Goal: Transaction & Acquisition: Purchase product/service

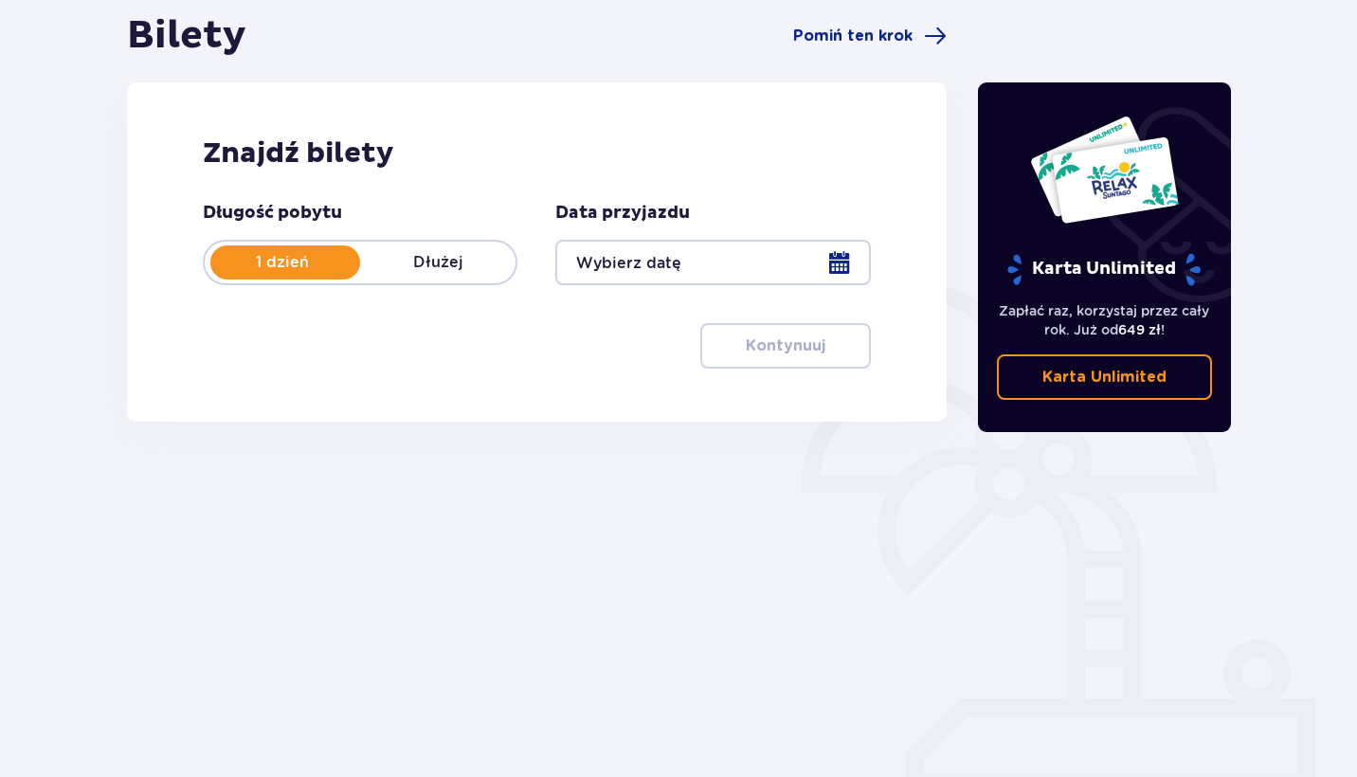
scroll to position [189, 0]
click at [838, 262] on div at bounding box center [712, 263] width 315 height 46
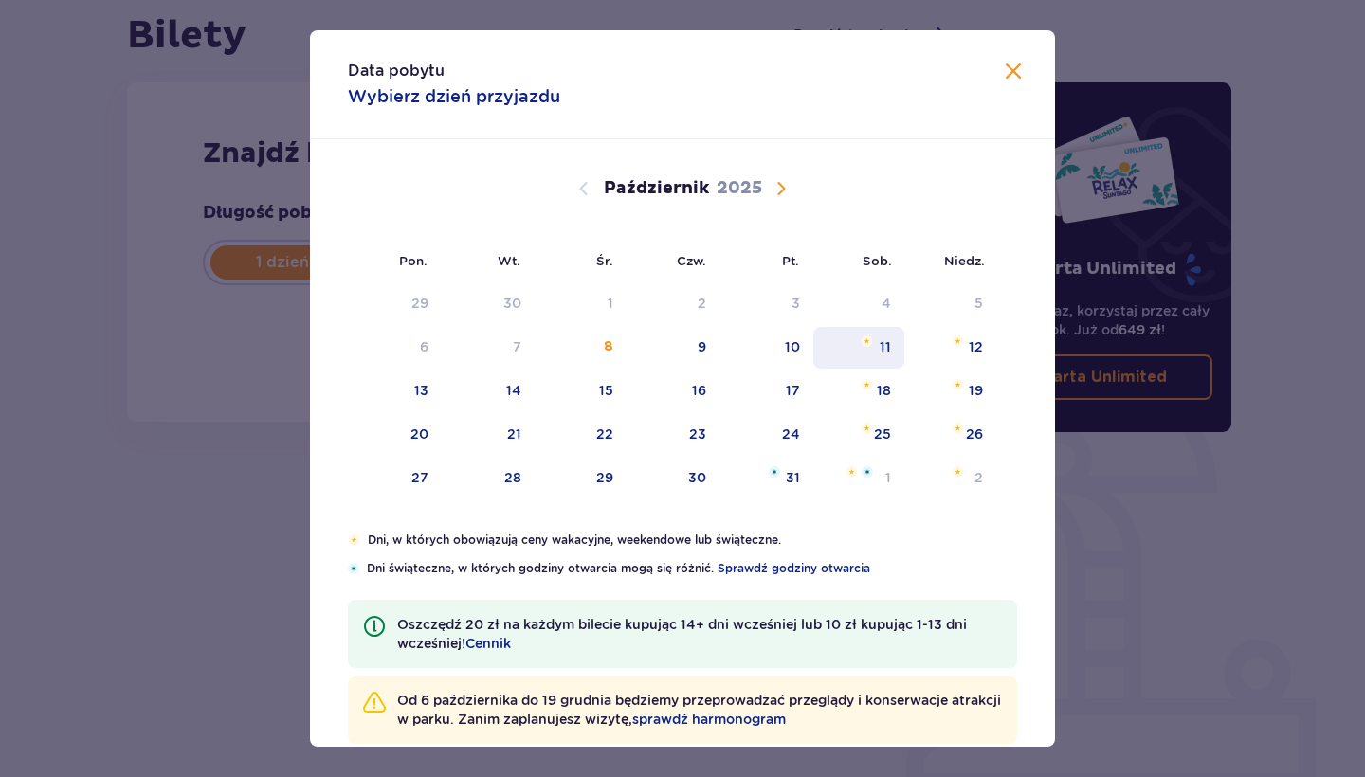
click at [865, 352] on div "11" at bounding box center [859, 348] width 92 height 42
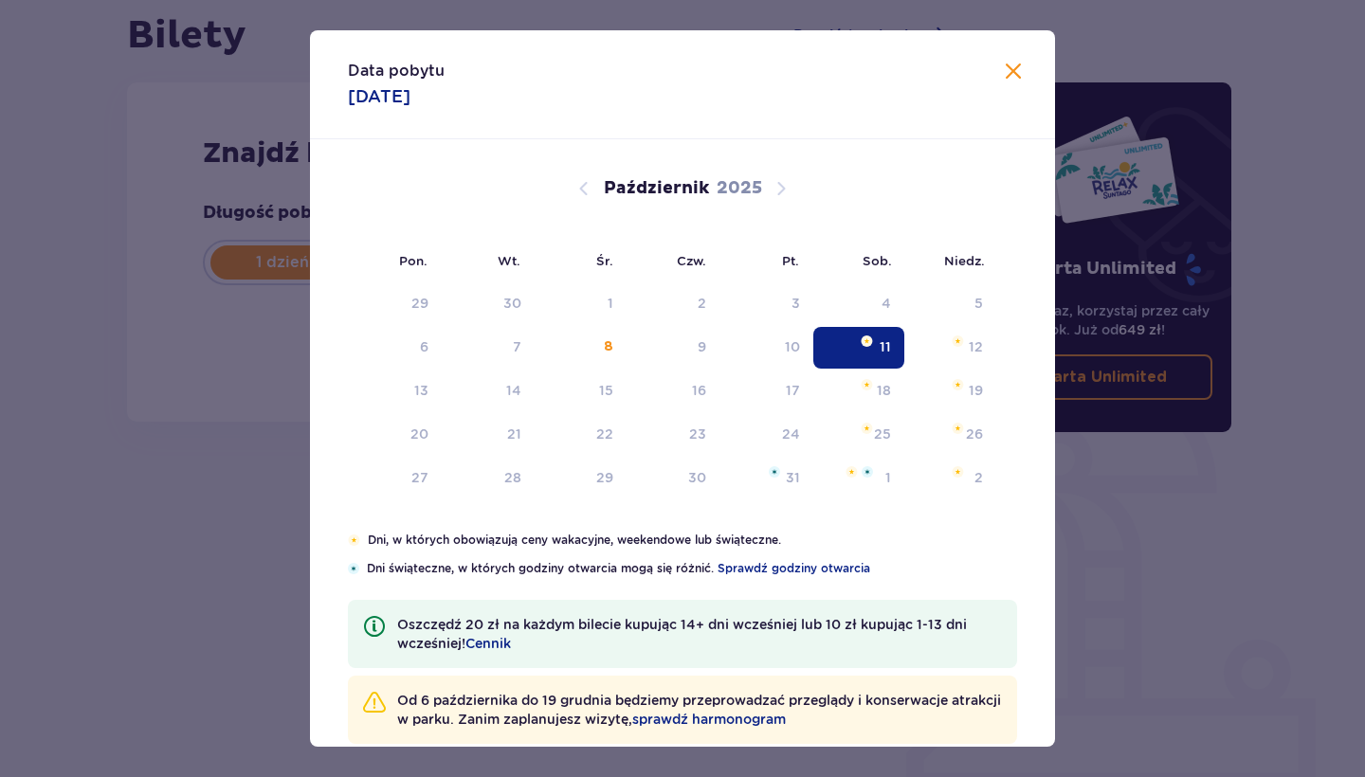
type input "11.10.25"
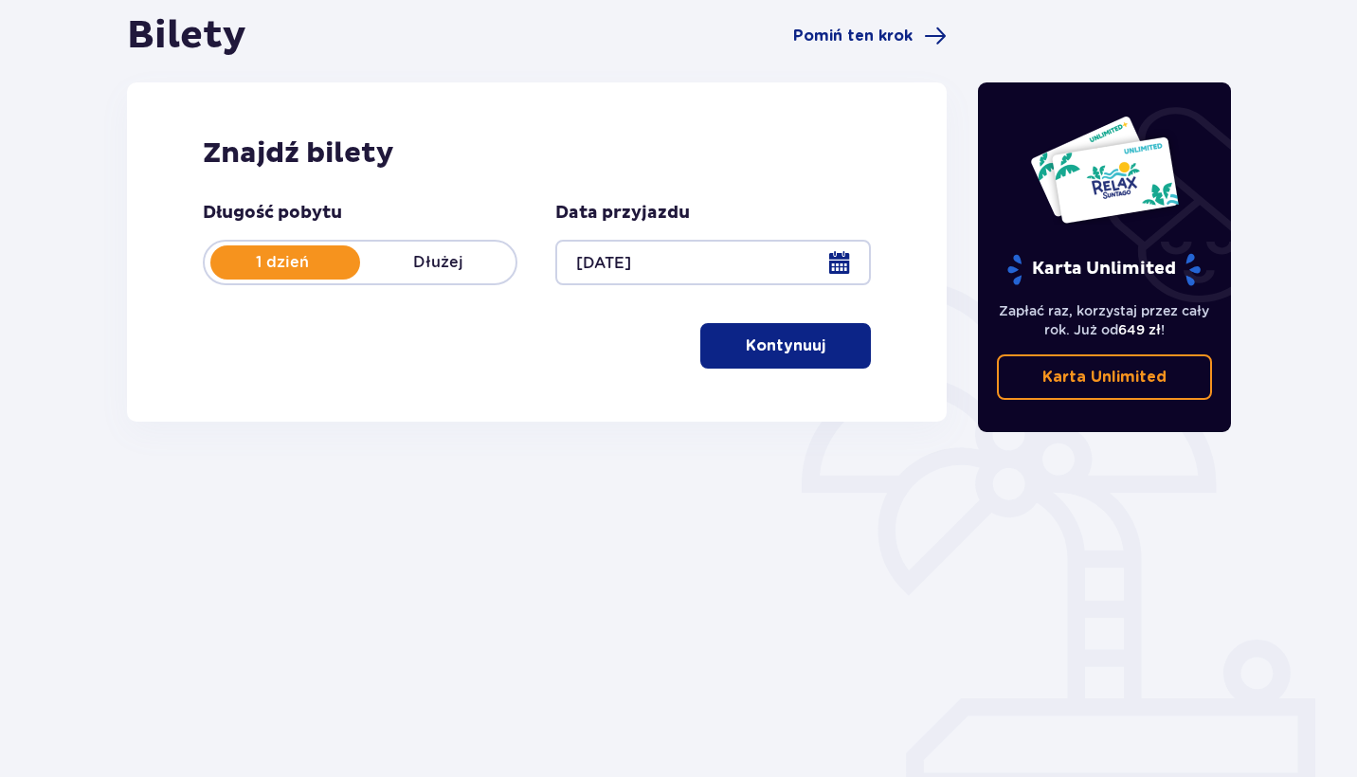
click at [834, 353] on span "button" at bounding box center [829, 346] width 23 height 23
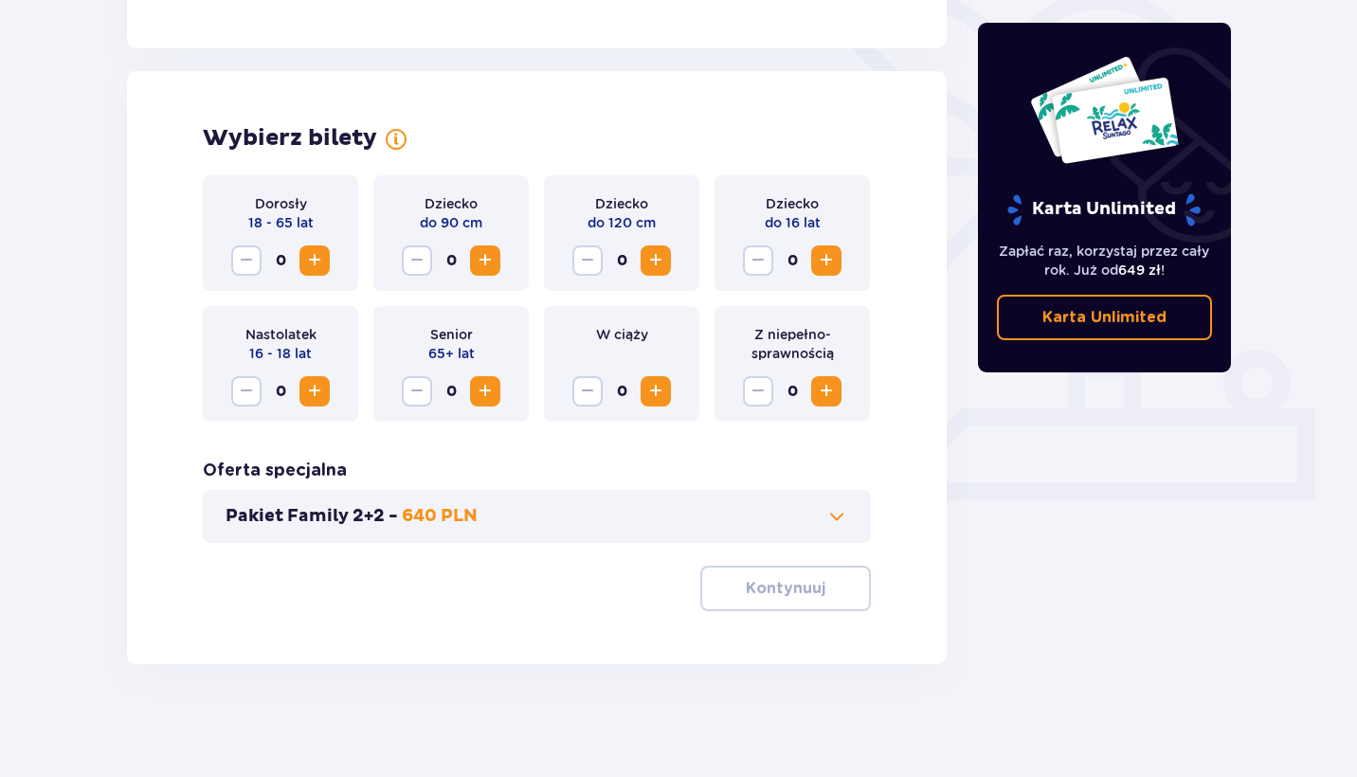
scroll to position [480, 0]
click at [325, 266] on span "Zwiększ" at bounding box center [314, 259] width 23 height 23
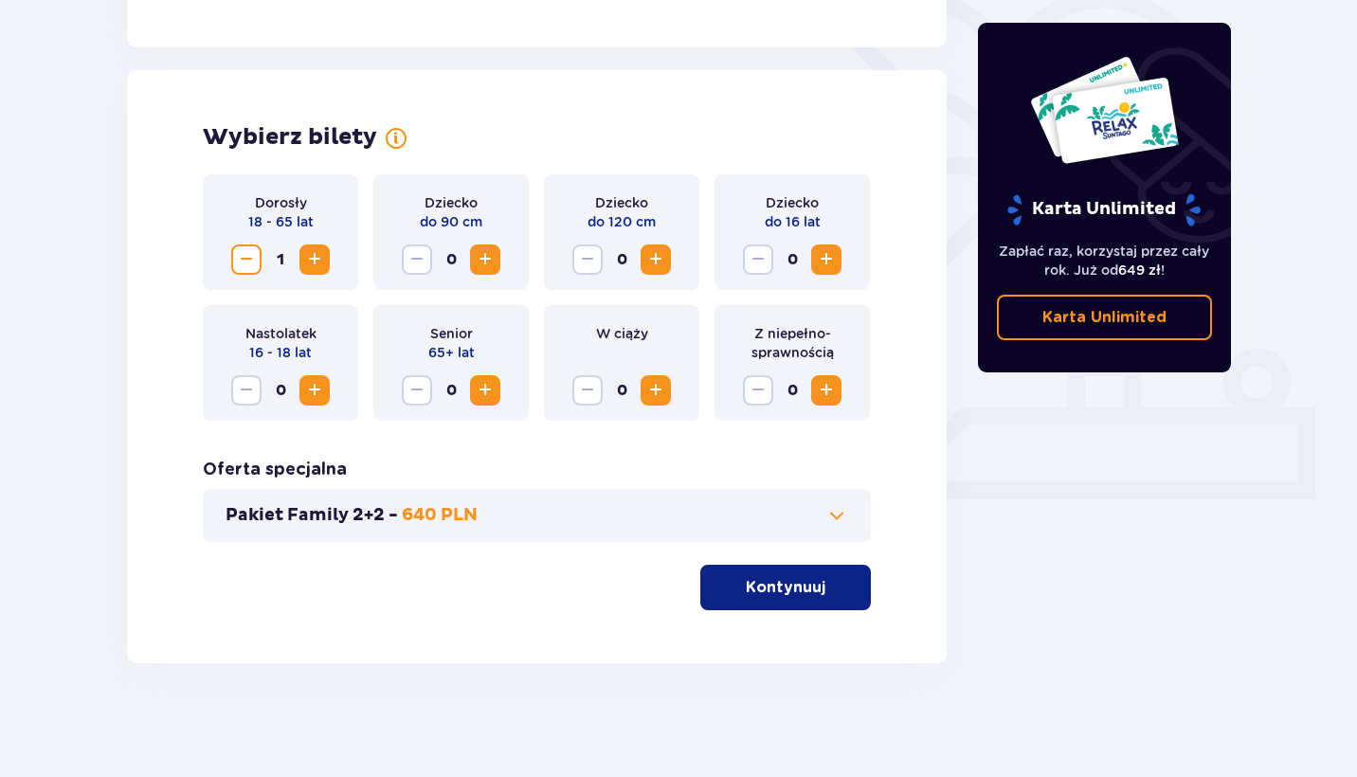
click at [746, 579] on p "Kontynuuj" at bounding box center [786, 587] width 80 height 21
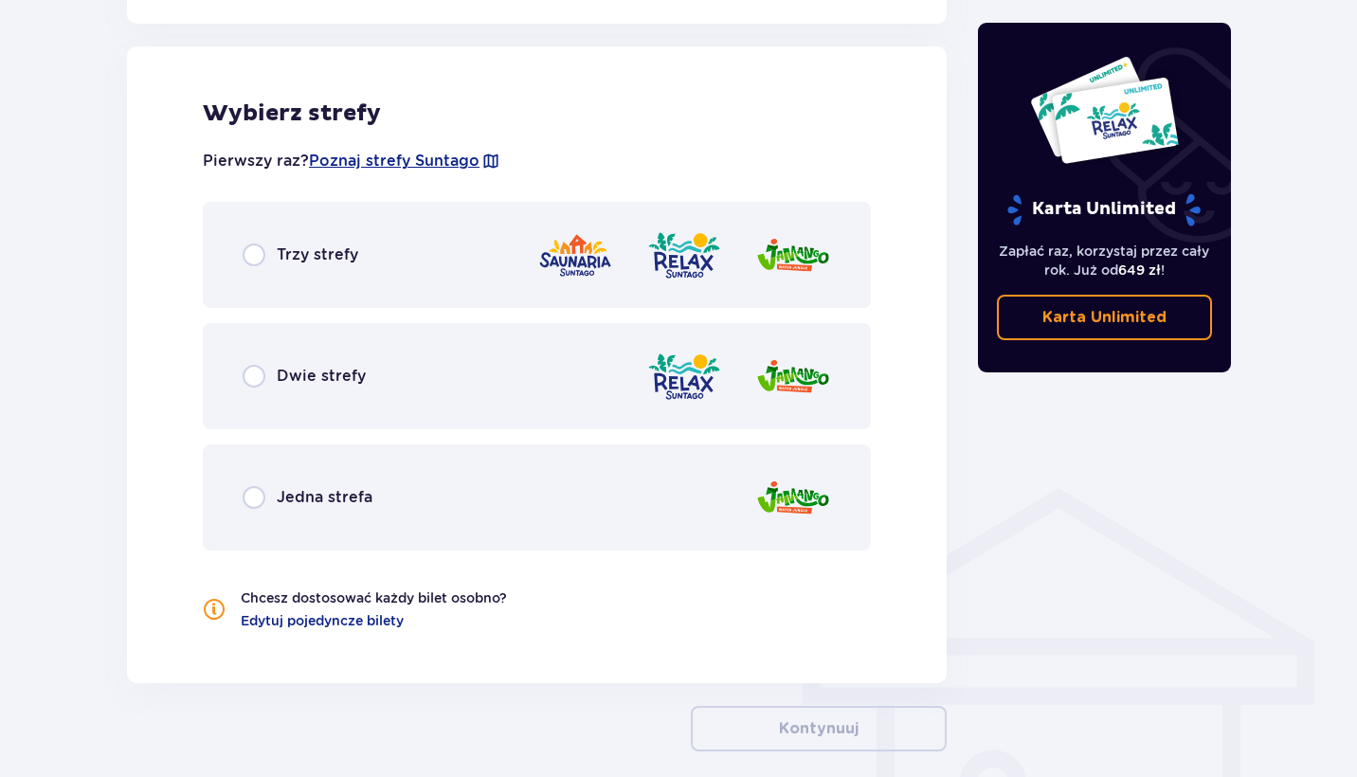
scroll to position [1052, 0]
click at [327, 280] on div "Trzy strefy" at bounding box center [537, 254] width 668 height 106
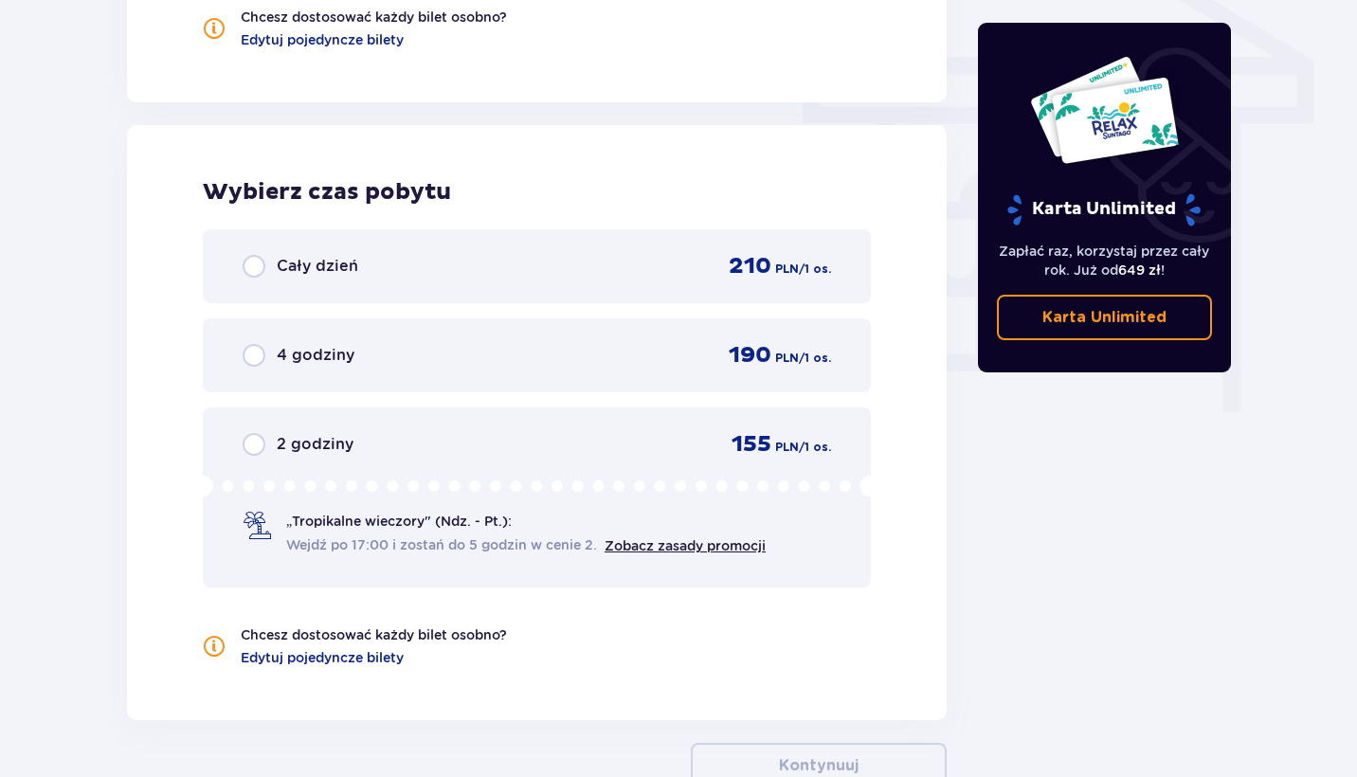
scroll to position [1712, 0]
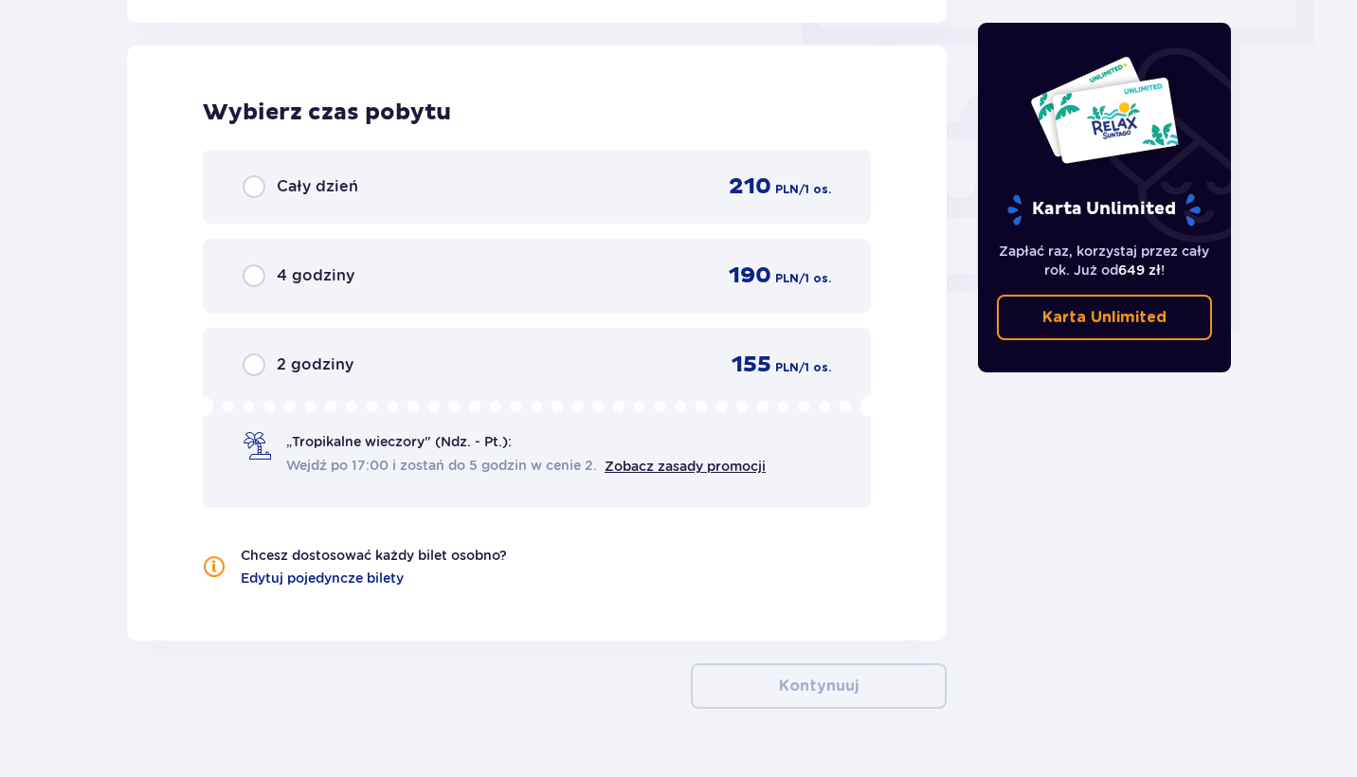
click at [407, 187] on div "Cały dzień 210 PLN / 1 os." at bounding box center [537, 187] width 589 height 28
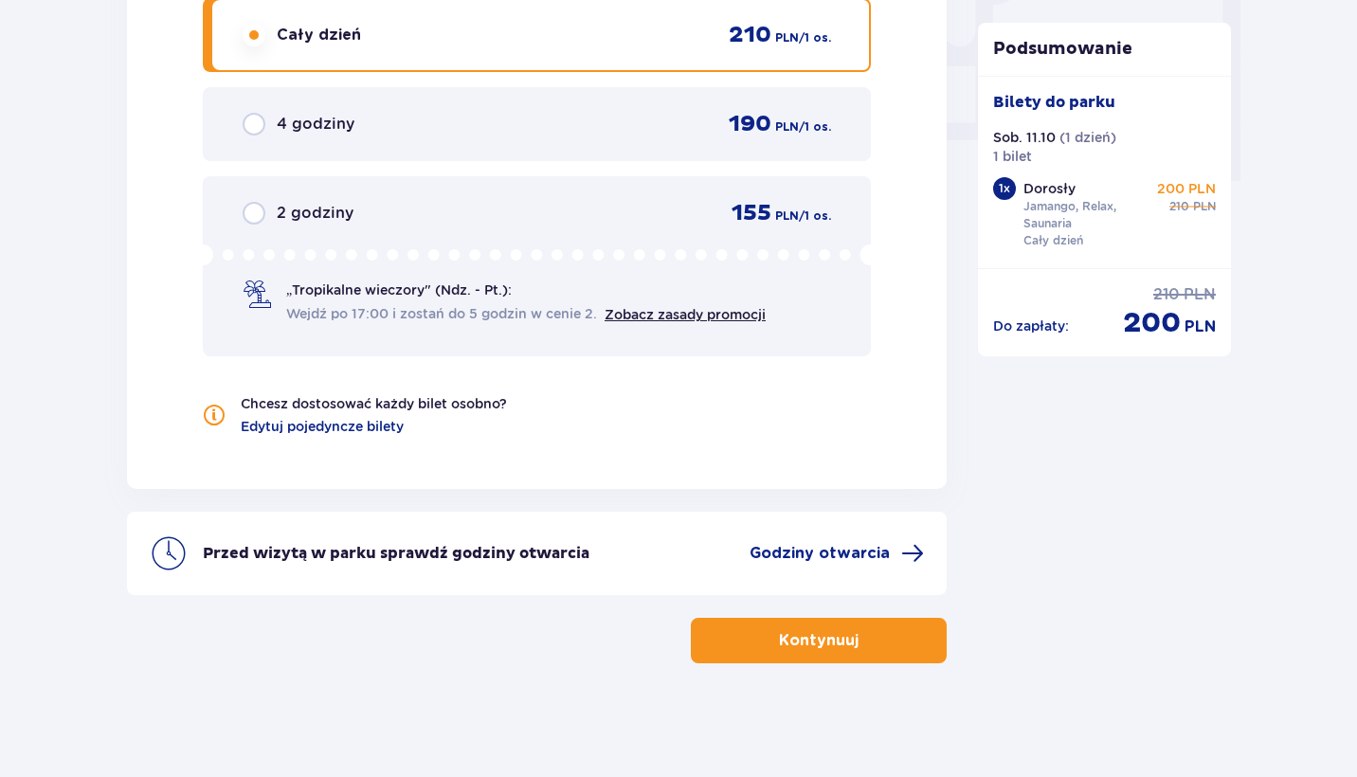
scroll to position [1864, 0]
click at [779, 638] on p "Kontynuuj" at bounding box center [819, 640] width 80 height 21
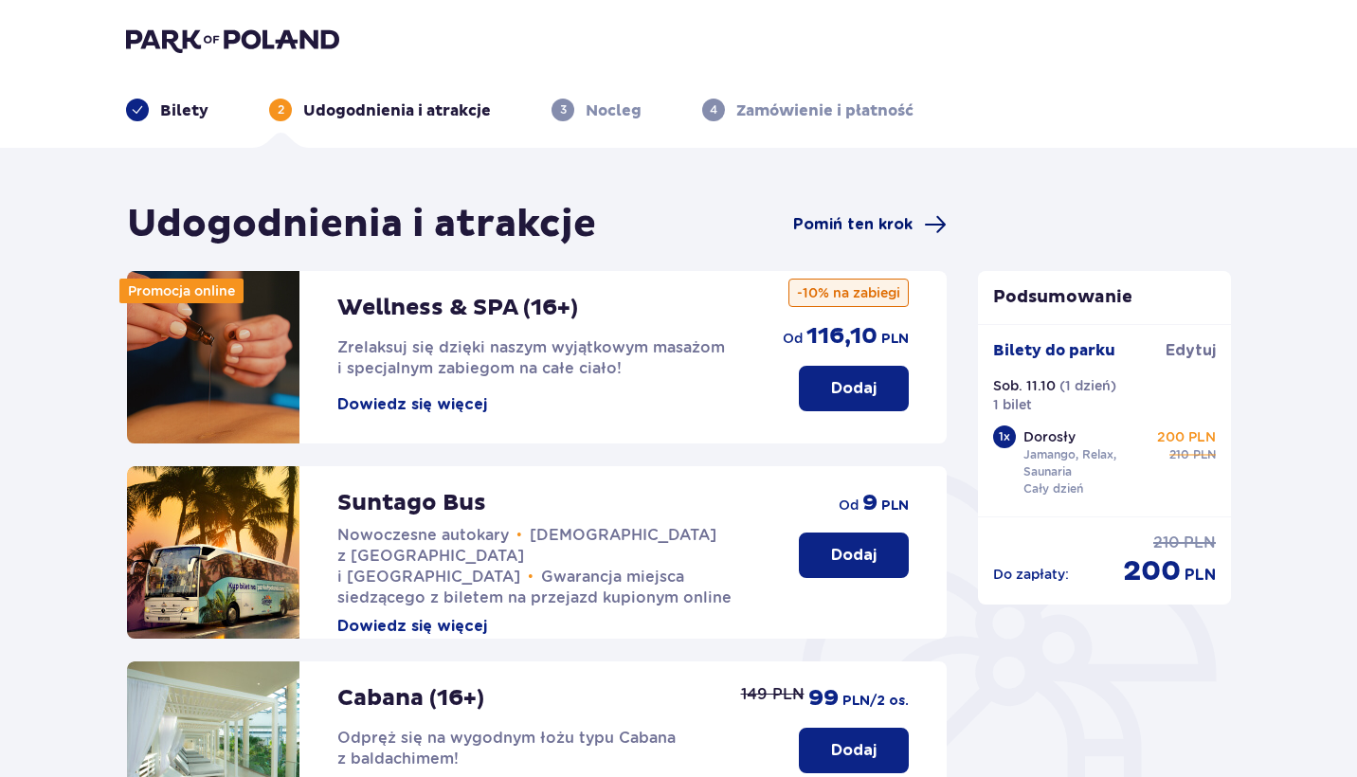
click at [870, 232] on span "Pomiń ten krok" at bounding box center [852, 224] width 119 height 21
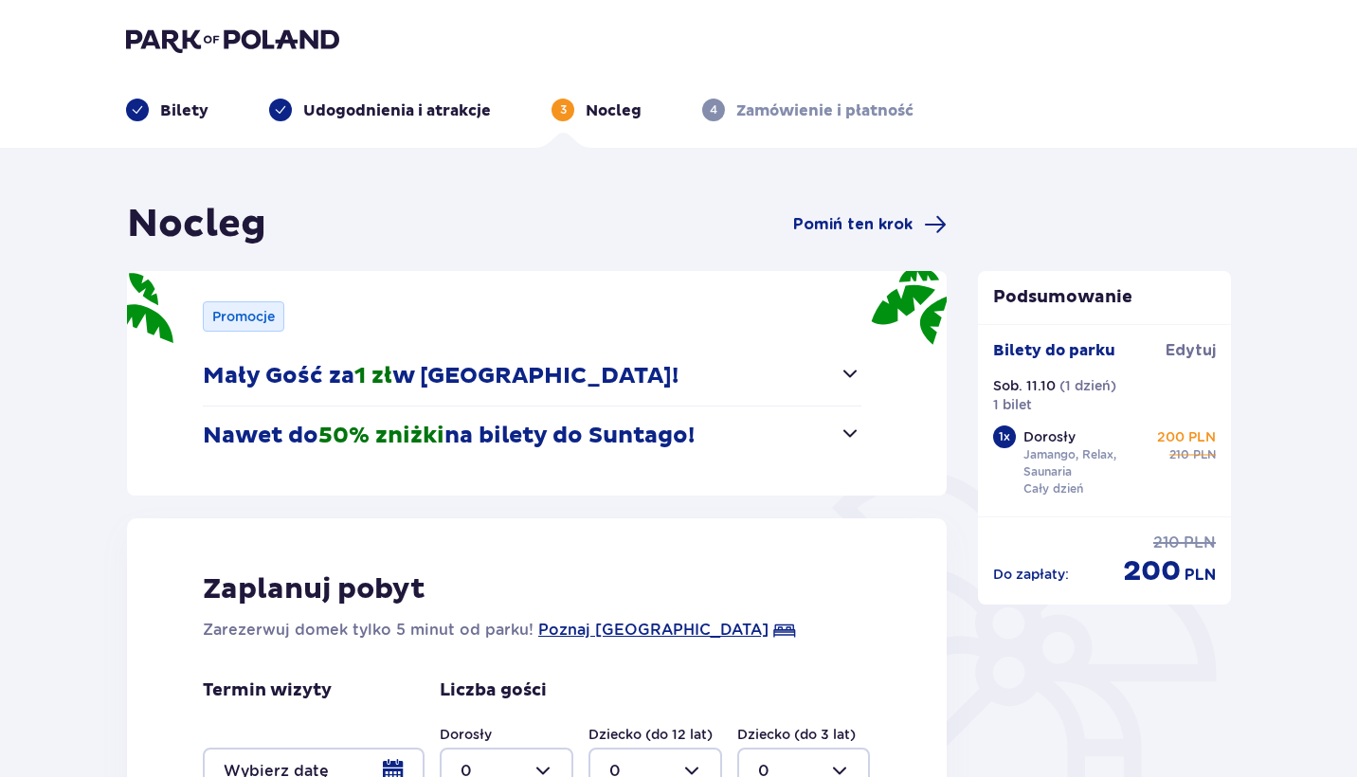
click at [870, 232] on span "Pomiń ten krok" at bounding box center [852, 224] width 119 height 21
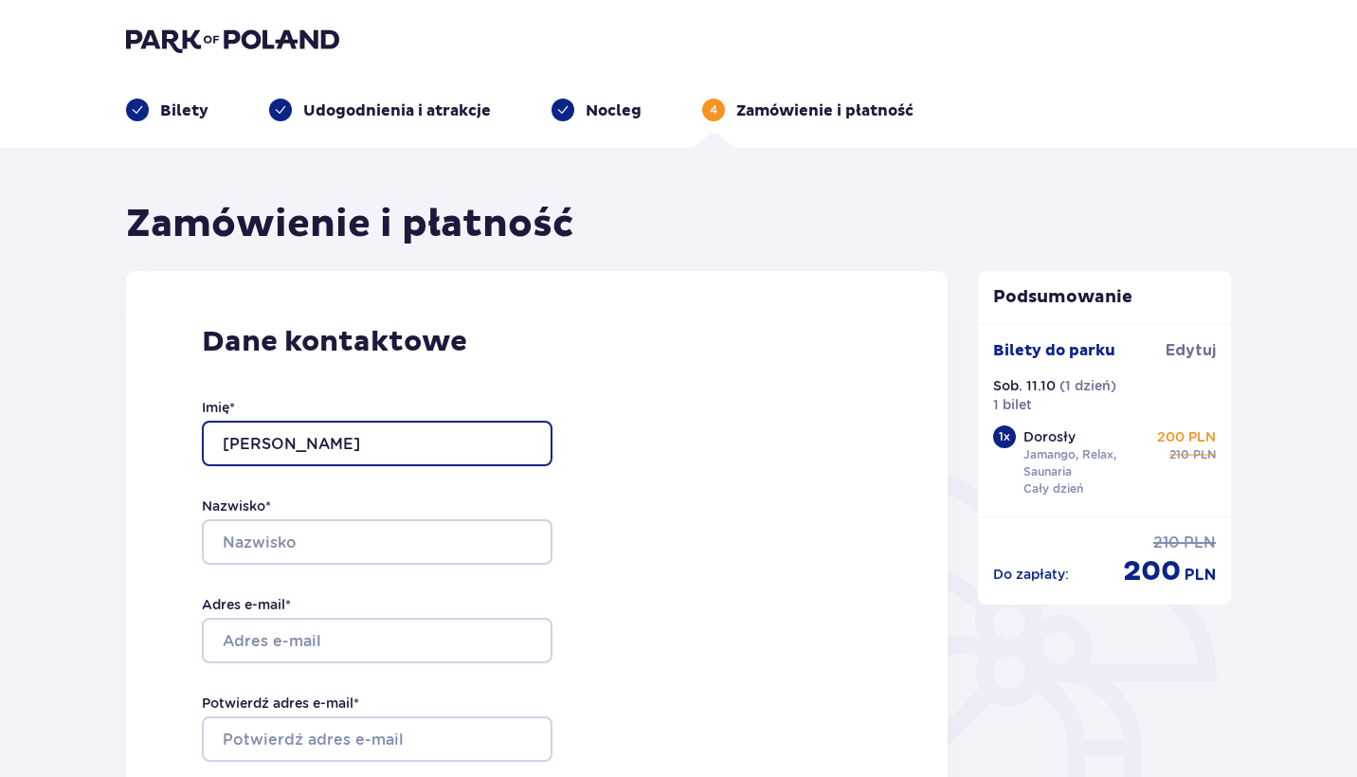
type input "Faustyna"
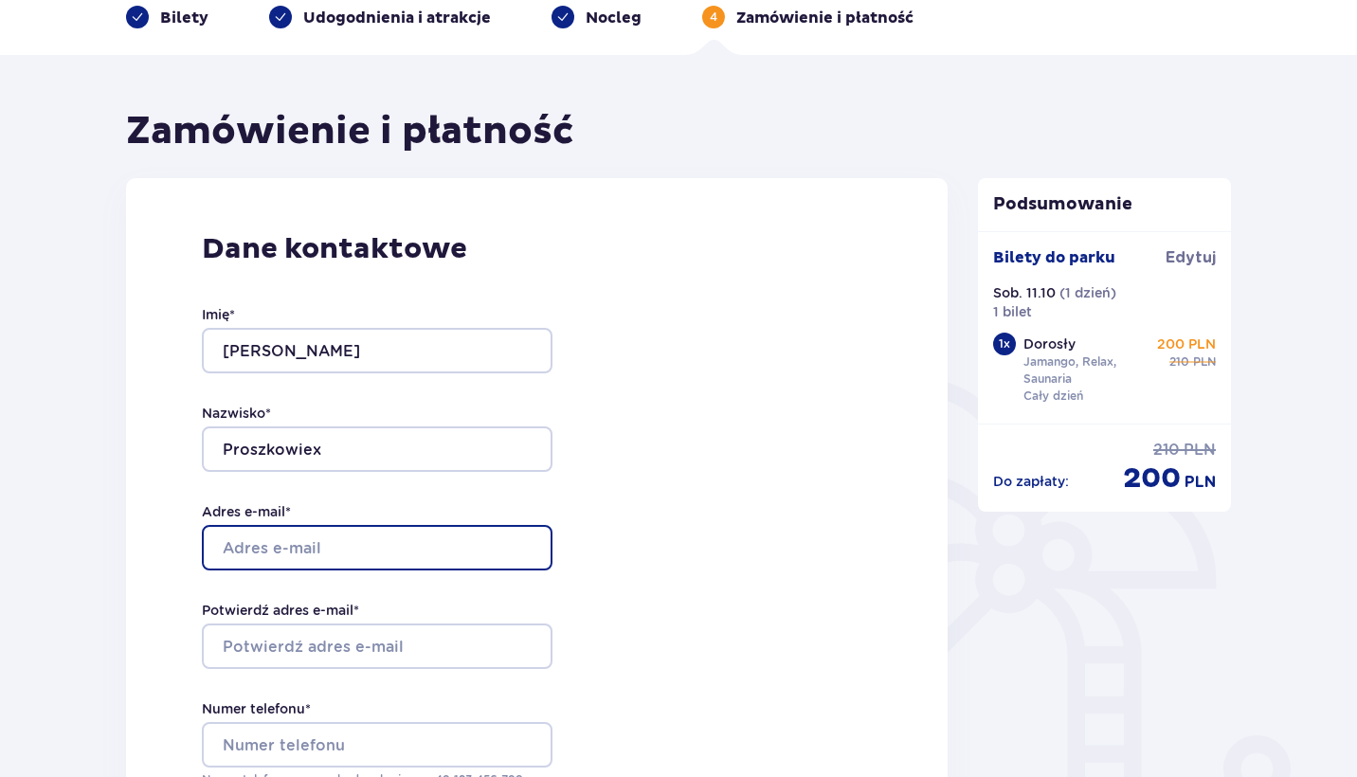
scroll to position [91, 0]
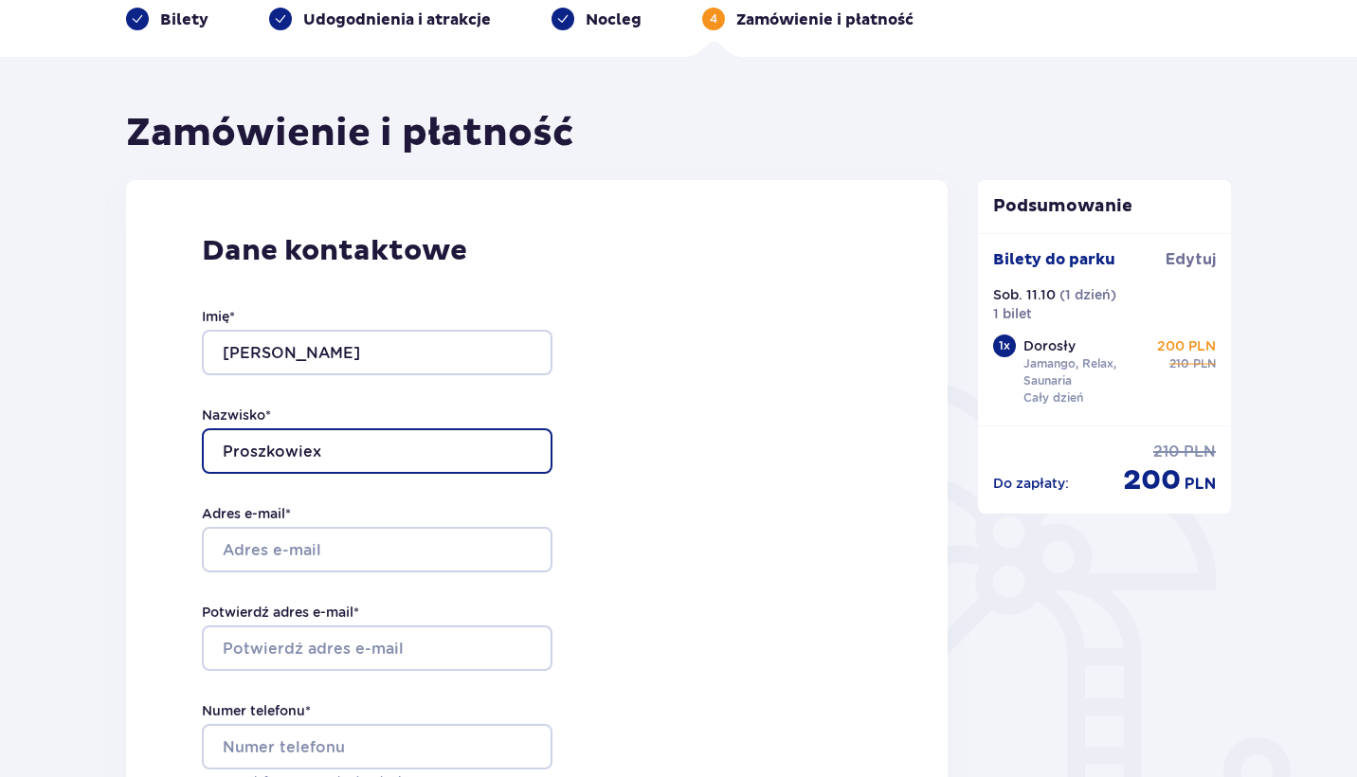
click at [374, 431] on input "Proszkowiex" at bounding box center [377, 451] width 351 height 46
click at [374, 440] on input "Proszkowiex" at bounding box center [377, 451] width 351 height 46
click at [378, 452] on input "Proszkowiex" at bounding box center [377, 451] width 351 height 46
type input "Proszkowiec"
click at [341, 524] on div "Adres e-mail *" at bounding box center [377, 538] width 351 height 68
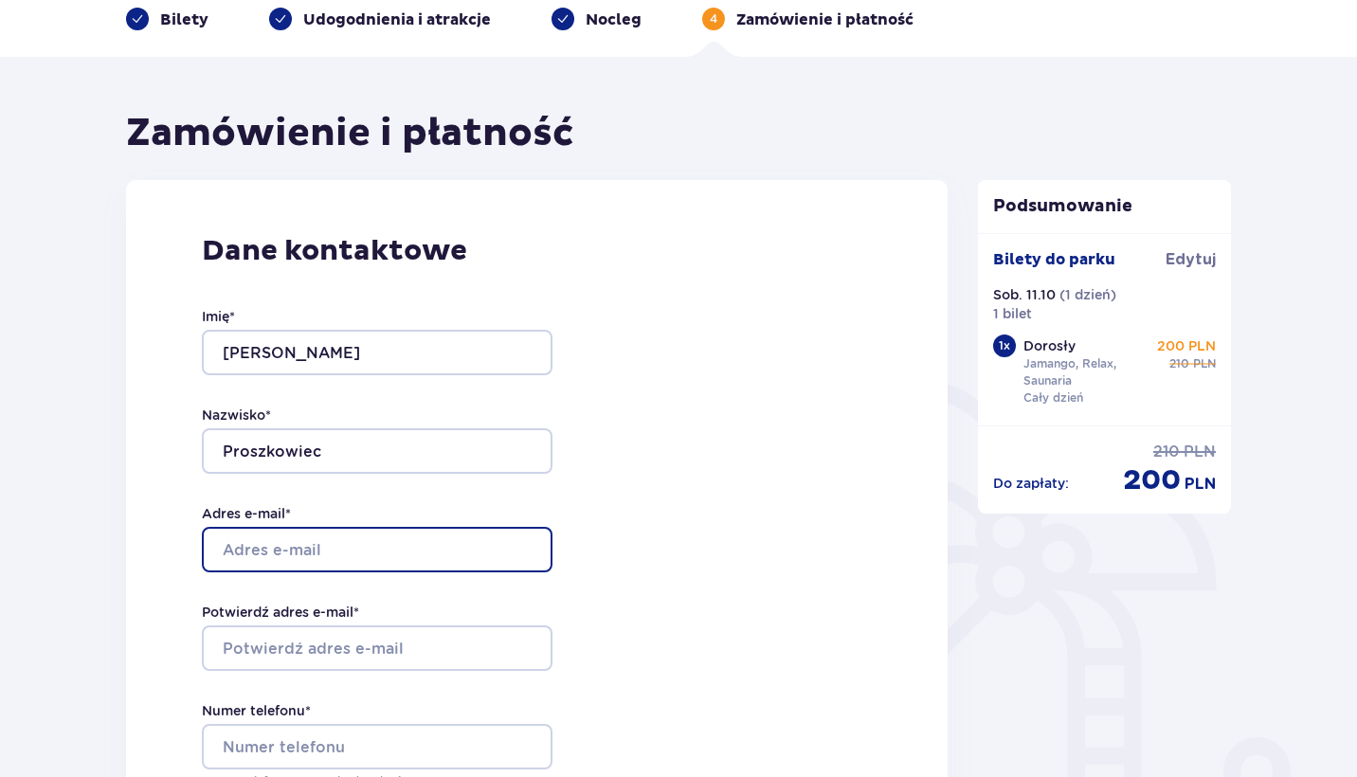
click at [341, 548] on input "Adres e-mail *" at bounding box center [377, 550] width 351 height 46
type input "[EMAIL_ADDRESS][DOMAIN_NAME]"
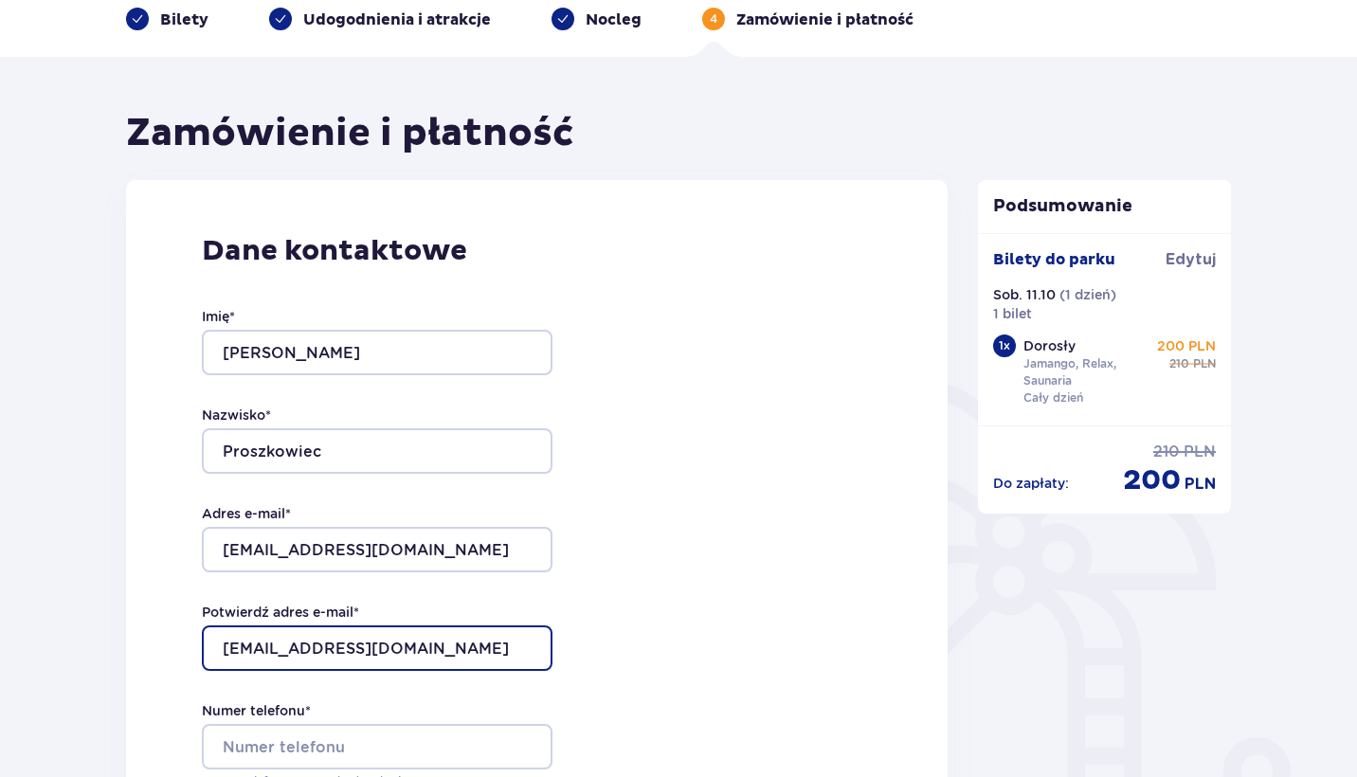
type input "[EMAIL_ADDRESS][DOMAIN_NAME]"
click at [633, 593] on div "Dane kontaktowe Imię * Faustyna Nazwisko * Proszkowiec Adres e-mail * faustynap…" at bounding box center [537, 578] width 822 height 796
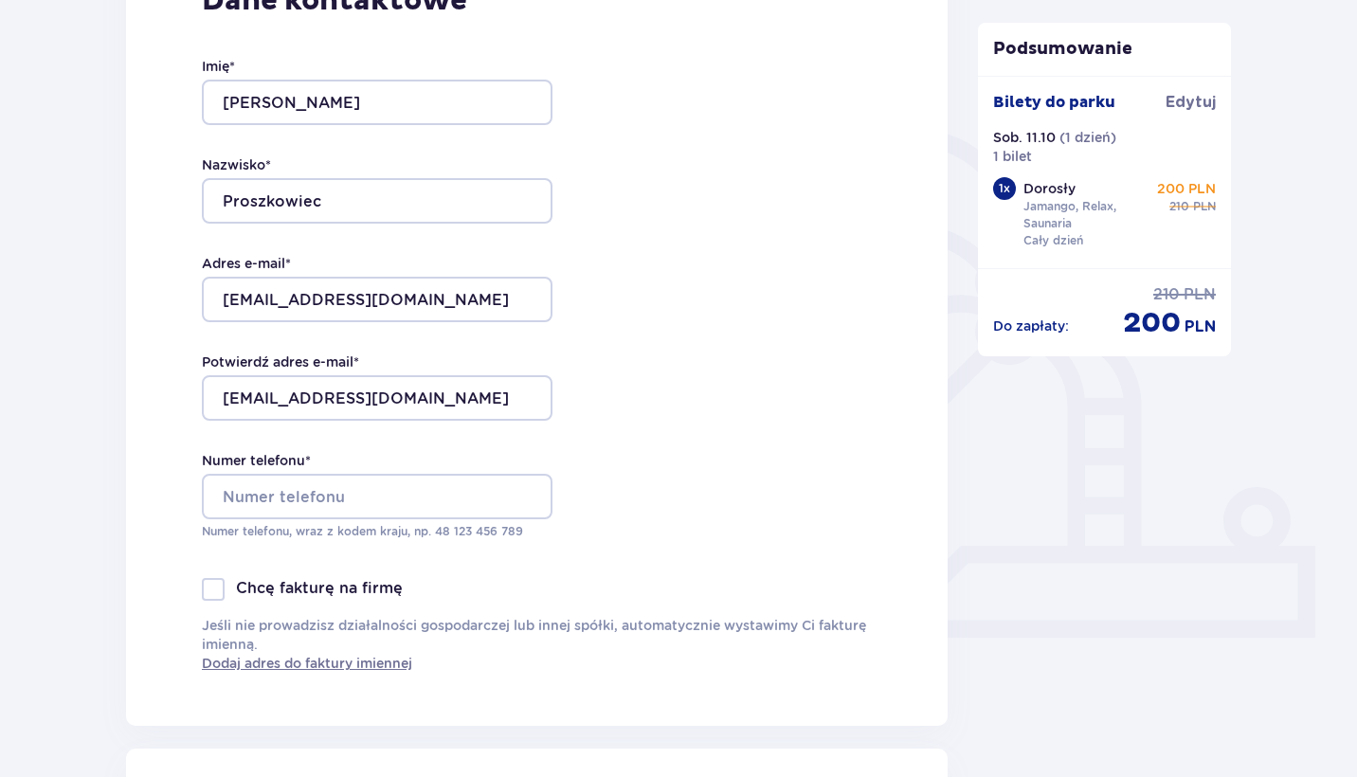
scroll to position [359, 0]
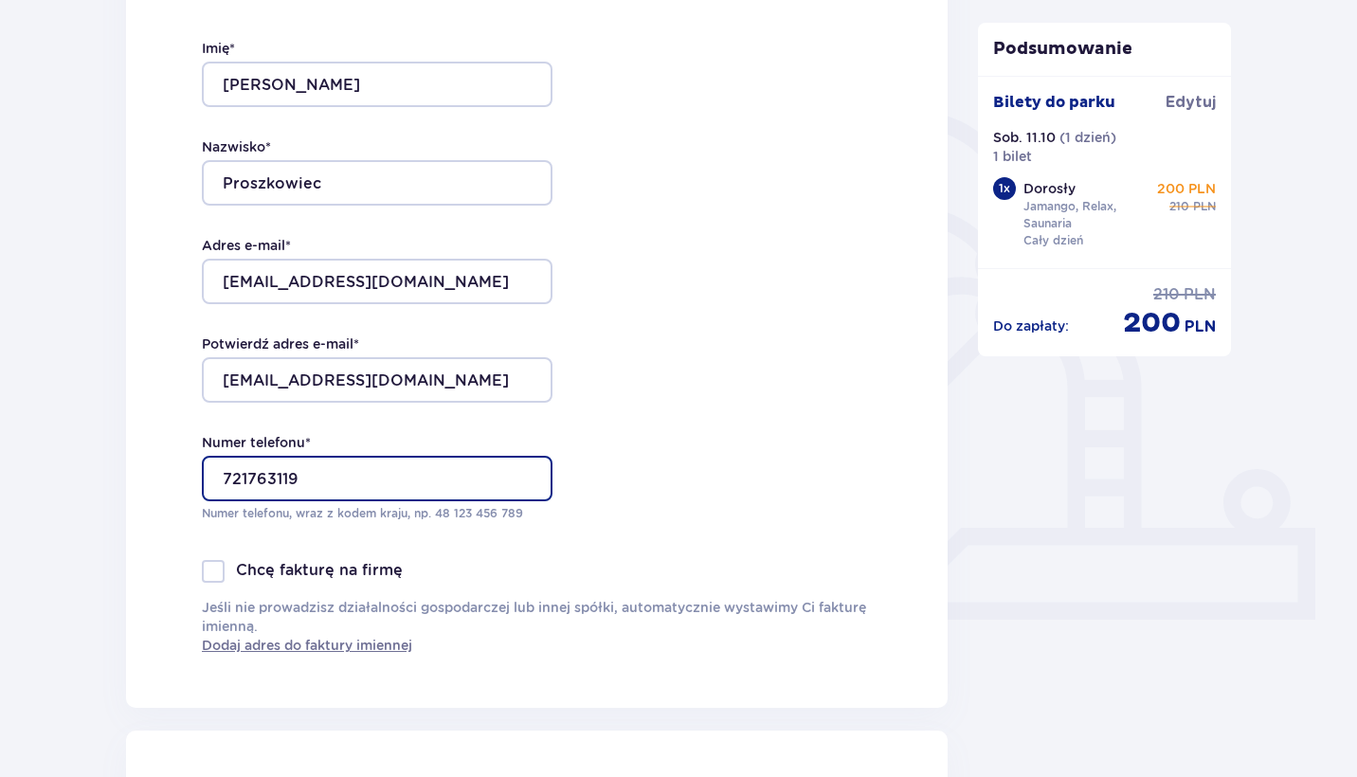
type input "721763119"
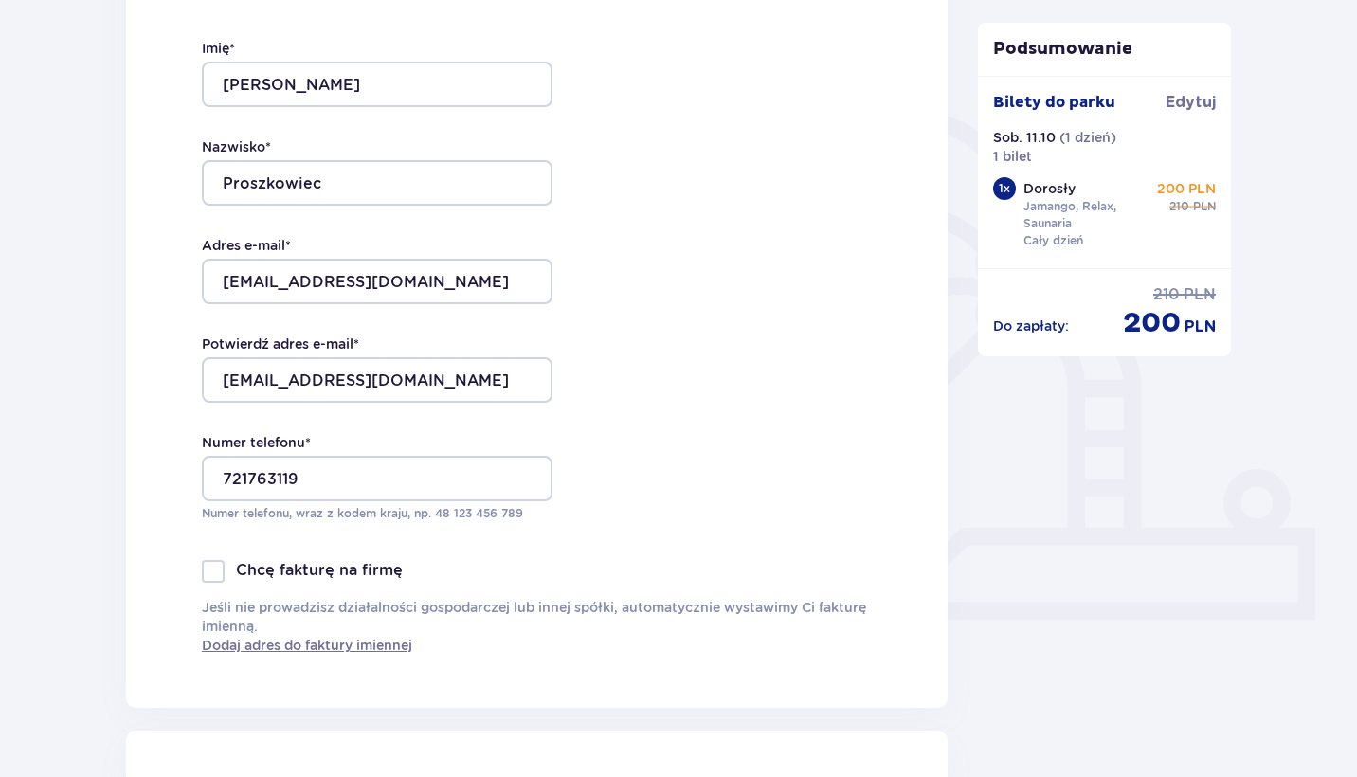
click at [738, 449] on div "Dane kontaktowe Imię * Faustyna Nazwisko * Proszkowiec Adres e-mail * faustynap…" at bounding box center [537, 310] width 822 height 796
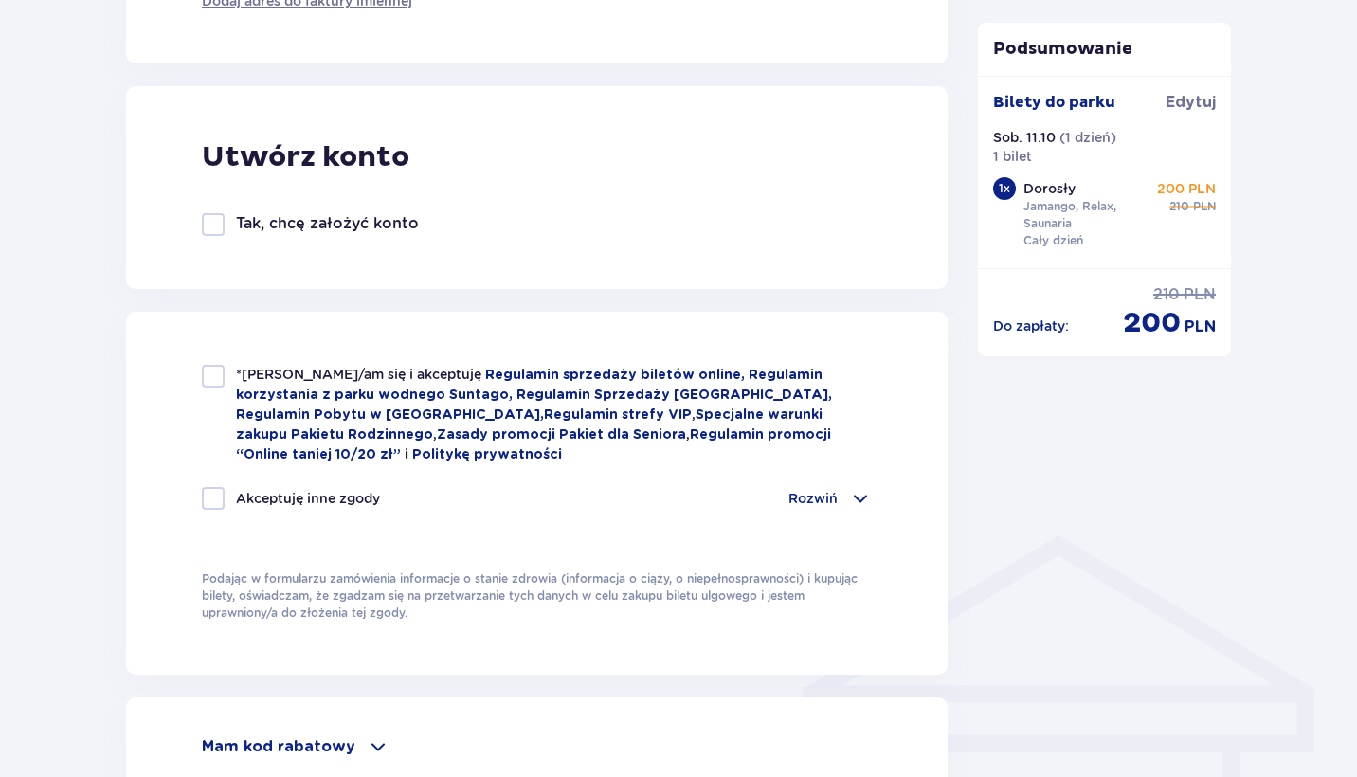
scroll to position [1050, 0]
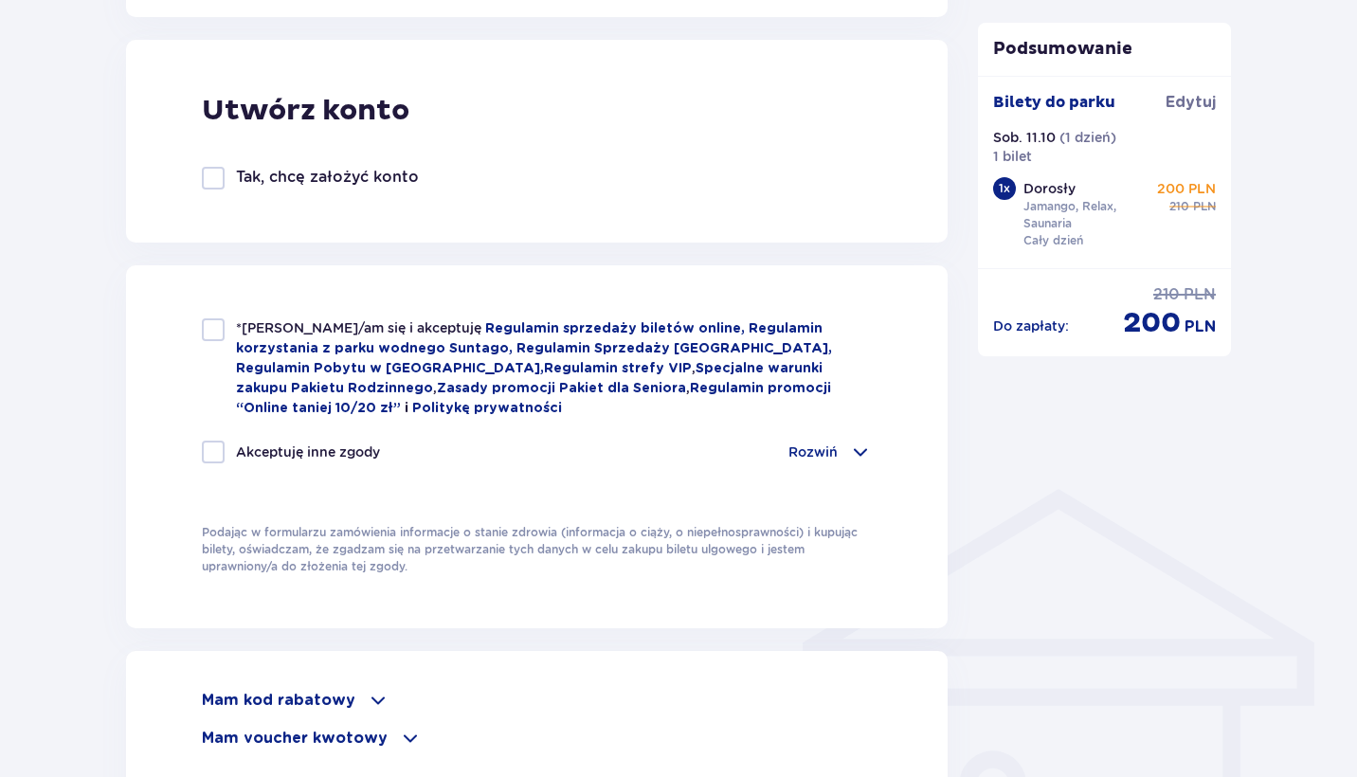
click at [214, 331] on div at bounding box center [213, 330] width 23 height 23
checkbox input "true"
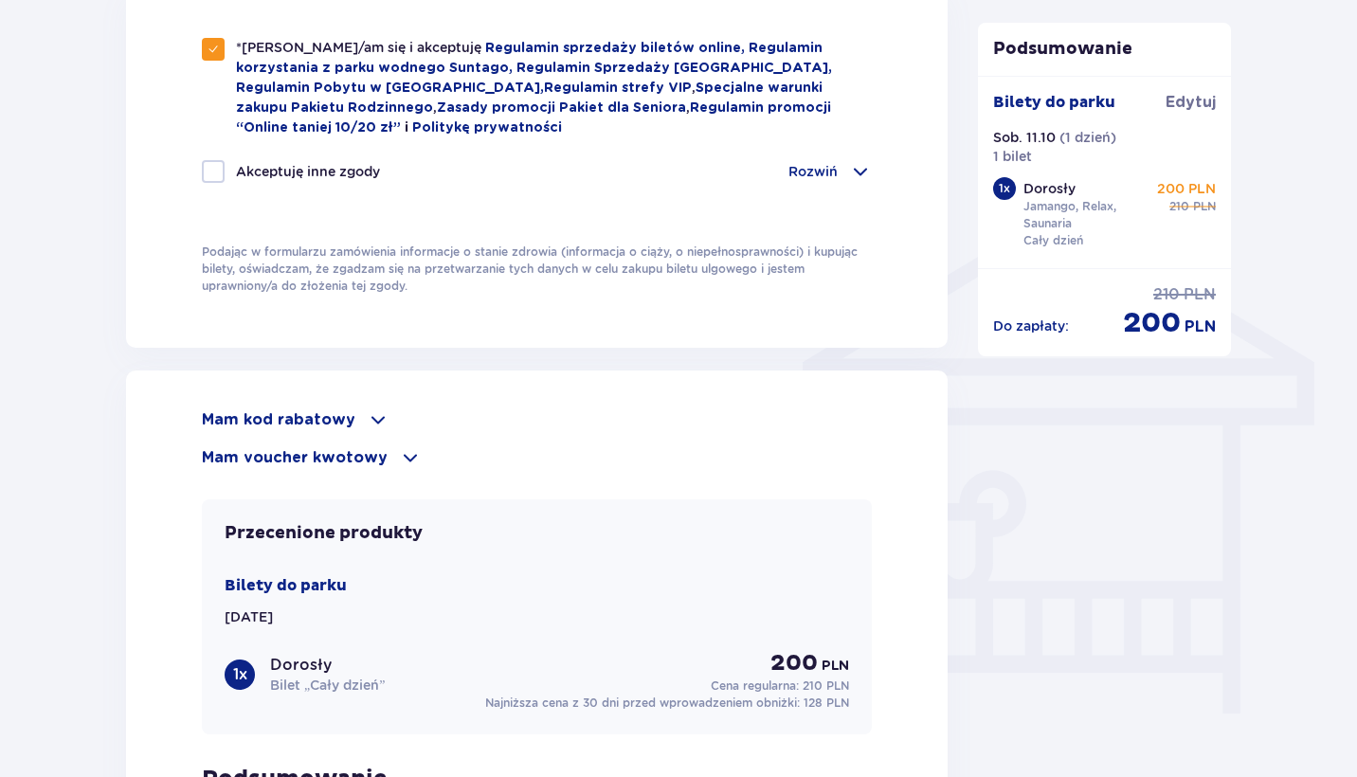
scroll to position [1483, 0]
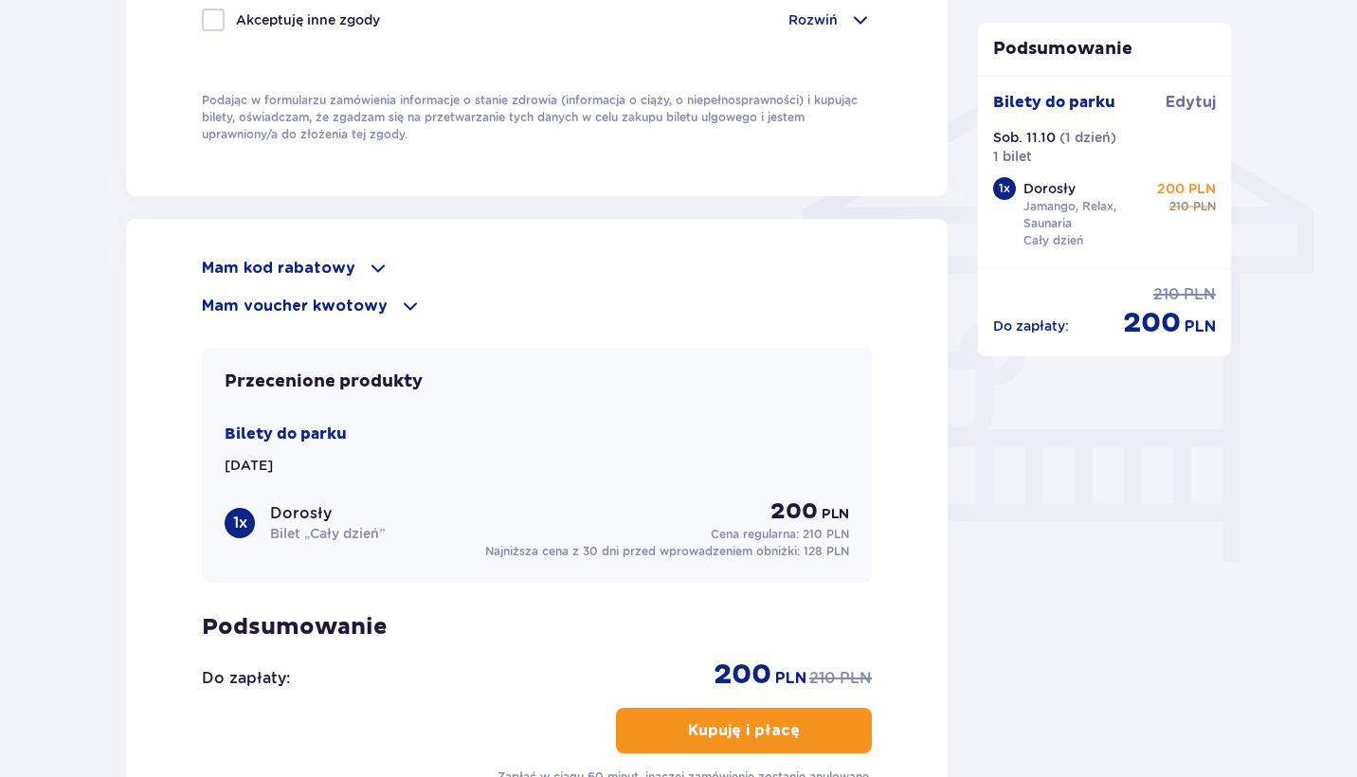
click at [296, 269] on p "Mam kod rabatowy" at bounding box center [279, 268] width 154 height 21
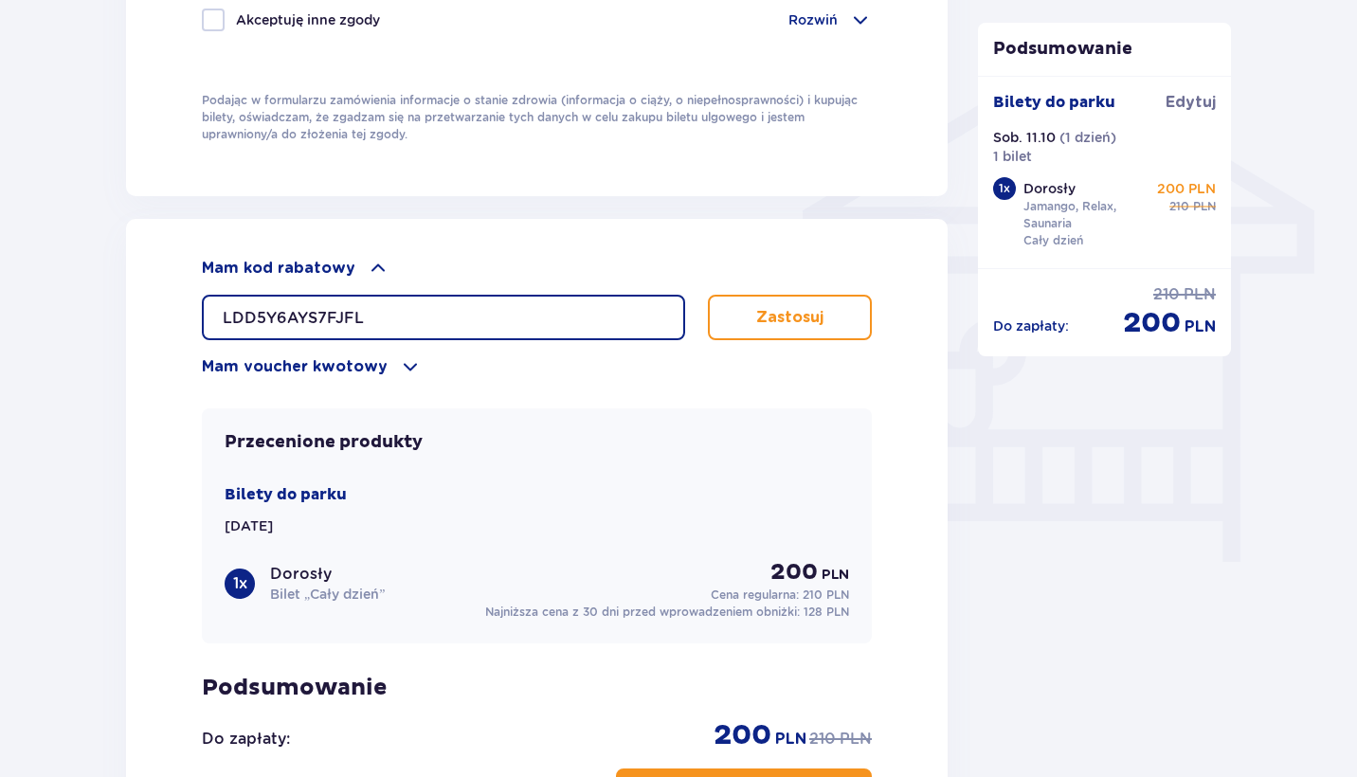
type input "LDD5Y6AYS7FJFL"
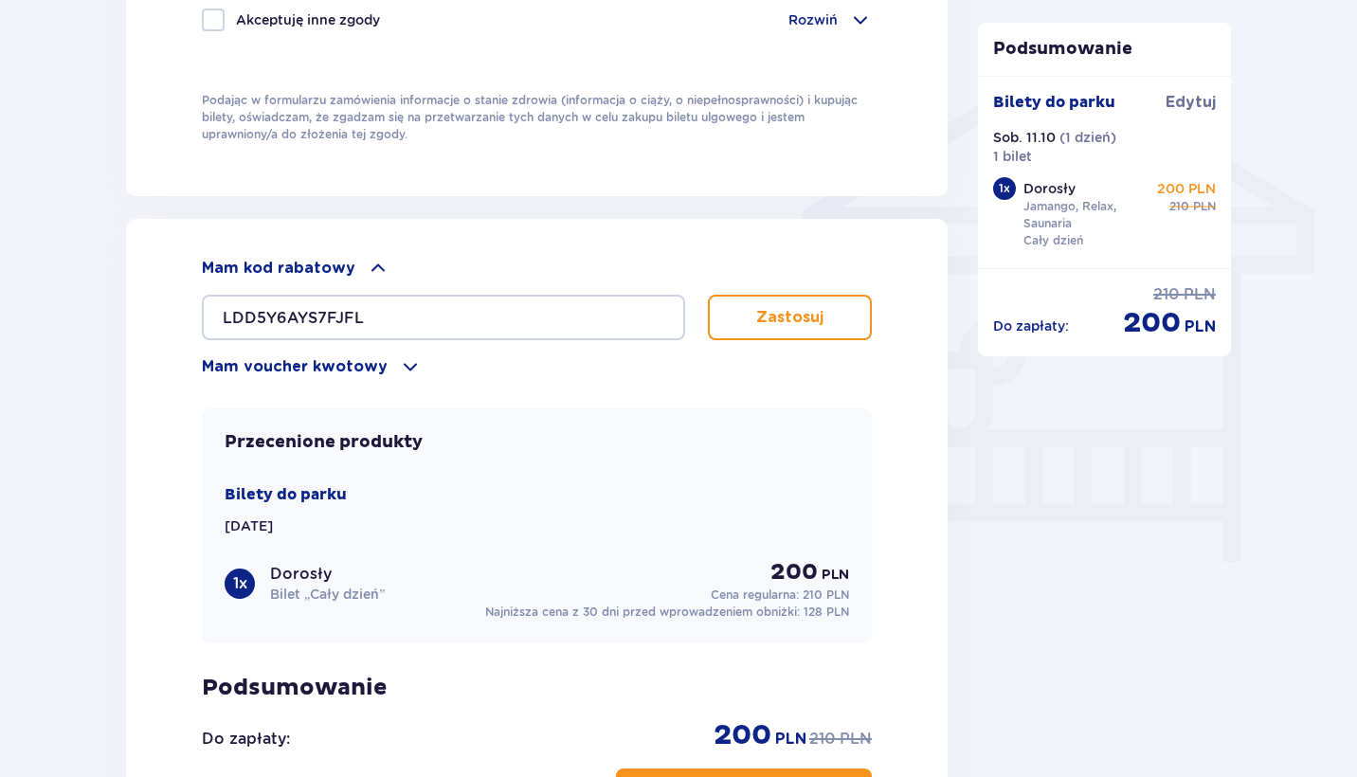
click at [782, 301] on button "Zastosuj" at bounding box center [790, 318] width 164 height 46
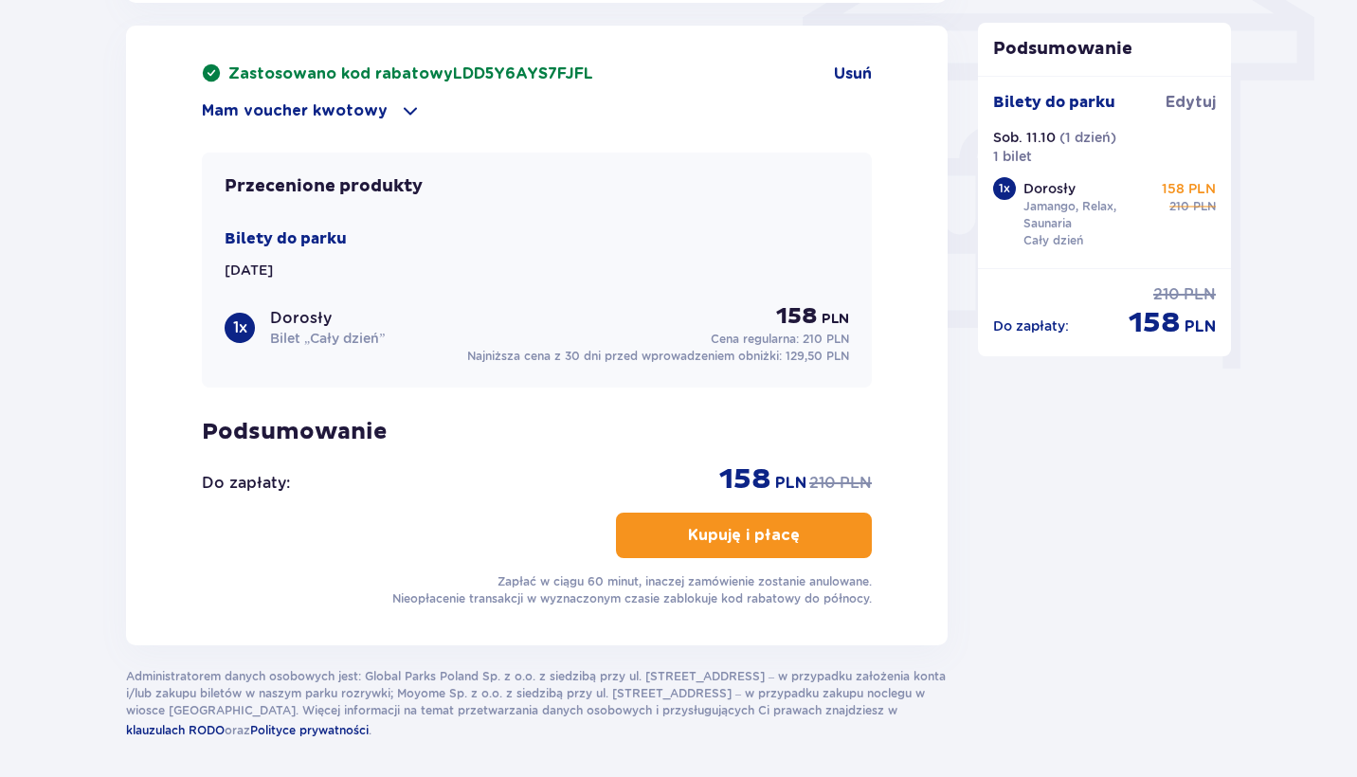
scroll to position [1710, 0]
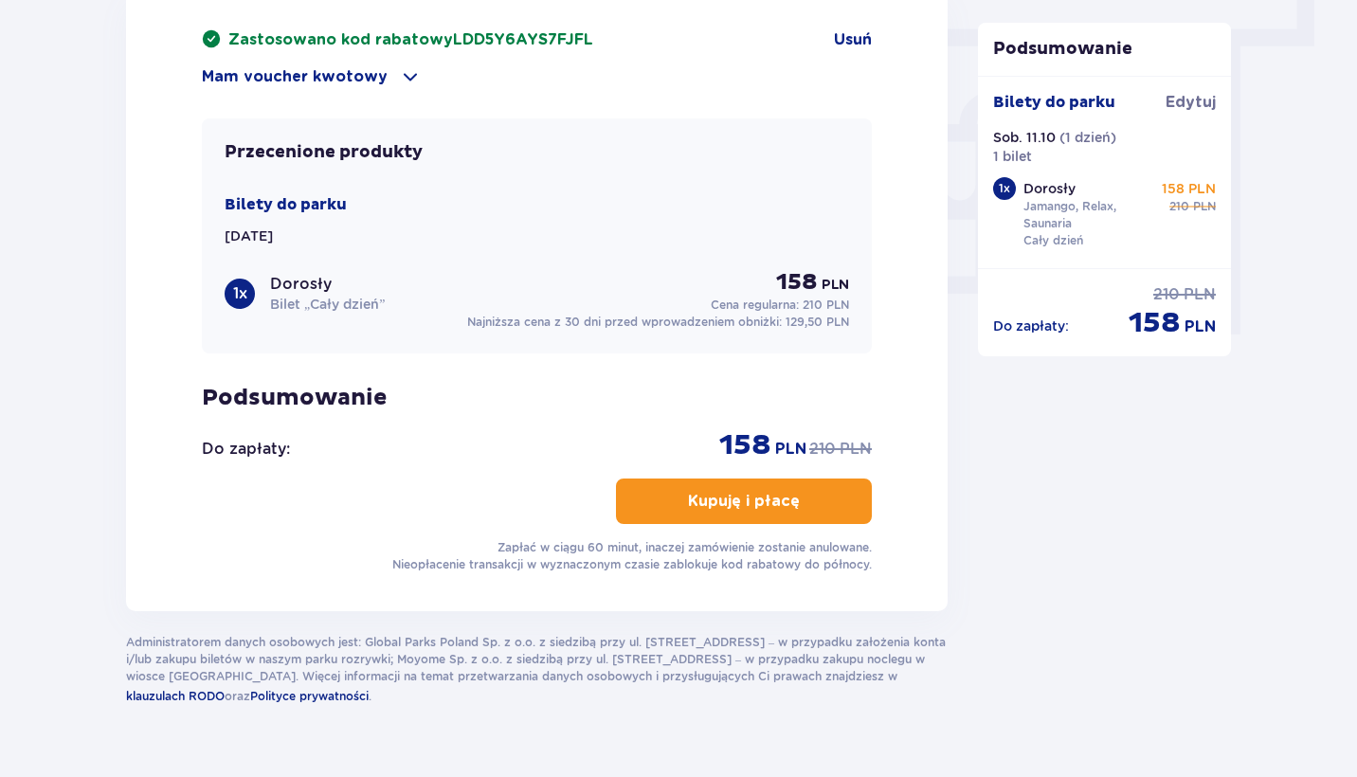
click at [806, 493] on span "button" at bounding box center [803, 501] width 23 height 23
